Goal: Use online tool/utility: Utilize a website feature to perform a specific function

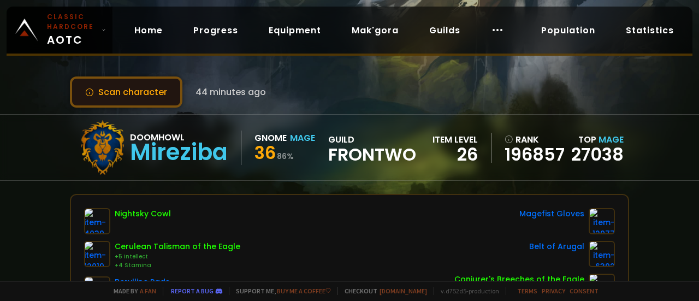
click at [158, 93] on button "Scan character" at bounding box center [126, 91] width 112 height 31
click at [155, 93] on button "Scan character" at bounding box center [126, 91] width 112 height 31
click at [156, 90] on button "Scan character" at bounding box center [126, 91] width 112 height 31
click at [155, 91] on button "Scan character" at bounding box center [126, 91] width 112 height 31
click at [154, 91] on button "Scan character" at bounding box center [126, 91] width 112 height 31
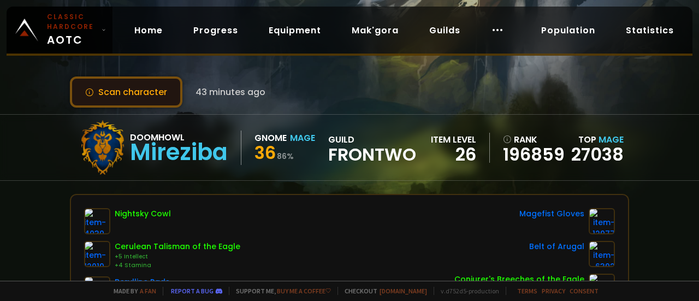
click at [143, 90] on button "Scan character" at bounding box center [126, 91] width 112 height 31
click at [145, 92] on button "Scan character" at bounding box center [126, 91] width 112 height 31
